Goal: Task Accomplishment & Management: Use online tool/utility

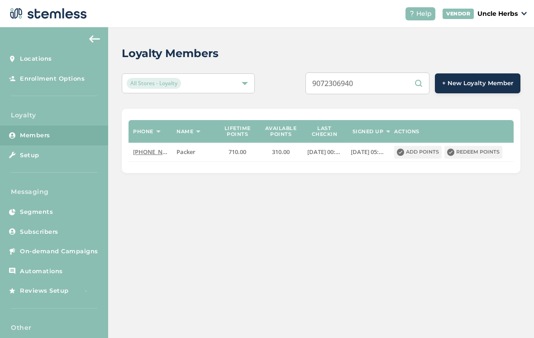
click at [395, 91] on input "9072306940" at bounding box center [368, 83] width 124 height 22
click at [398, 88] on input "9072306940" at bounding box center [368, 83] width 124 height 22
type input "9072306940"
click at [286, 101] on div "Loyalty Members All Stores - Loyalty 9072306940 + New Loyalty Member Phone Name…" at bounding box center [321, 109] width 426 height 164
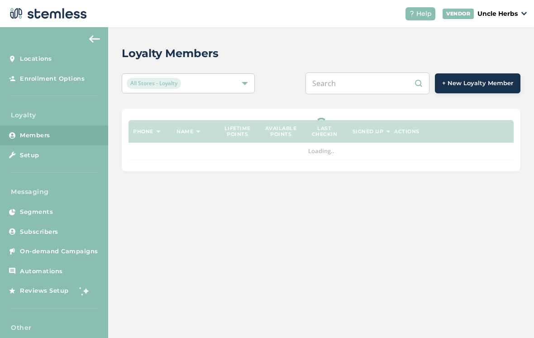
click at [369, 83] on input "text" at bounding box center [368, 83] width 124 height 22
click at [354, 88] on input "text" at bounding box center [368, 83] width 124 height 22
click at [359, 87] on input "text" at bounding box center [368, 83] width 124 height 22
paste input "9072306940"
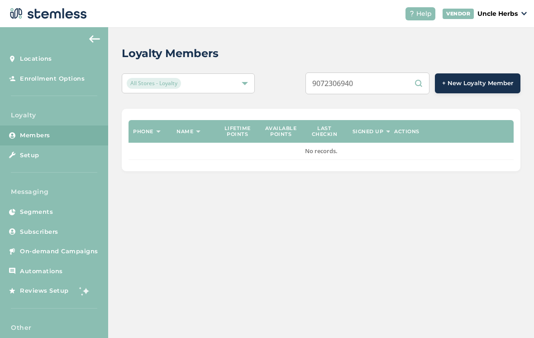
click at [392, 92] on input "9072306940" at bounding box center [368, 83] width 124 height 22
type input "9072306940"
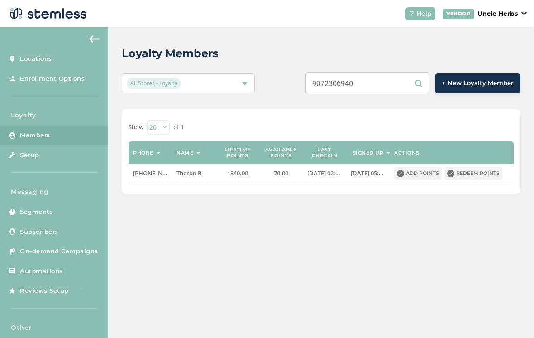
click at [486, 171] on button "Redeem points" at bounding box center [474, 173] width 58 height 13
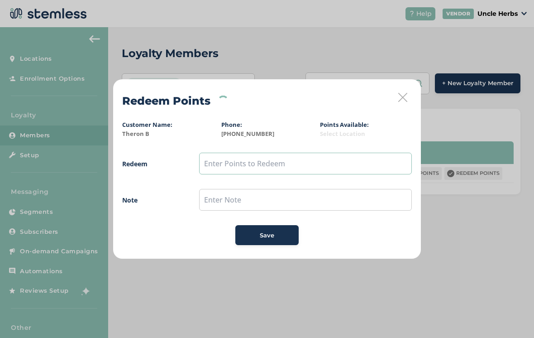
click at [267, 167] on input "text" at bounding box center [305, 164] width 213 height 22
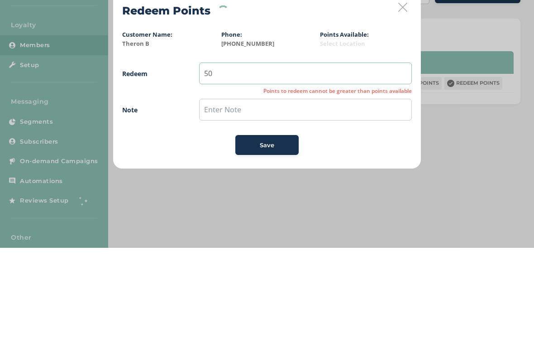
type input "50"
click at [165, 195] on label "Note" at bounding box center [151, 200] width 59 height 10
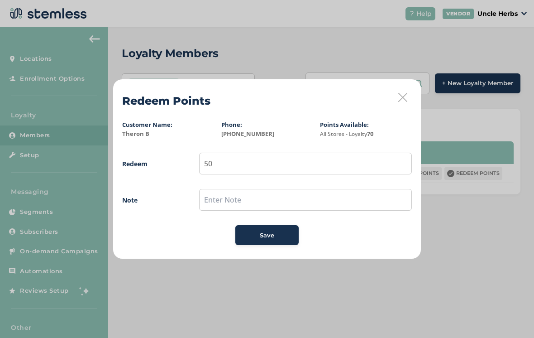
click at [273, 233] on span "Save" at bounding box center [267, 235] width 14 height 9
